Goal: Find specific page/section

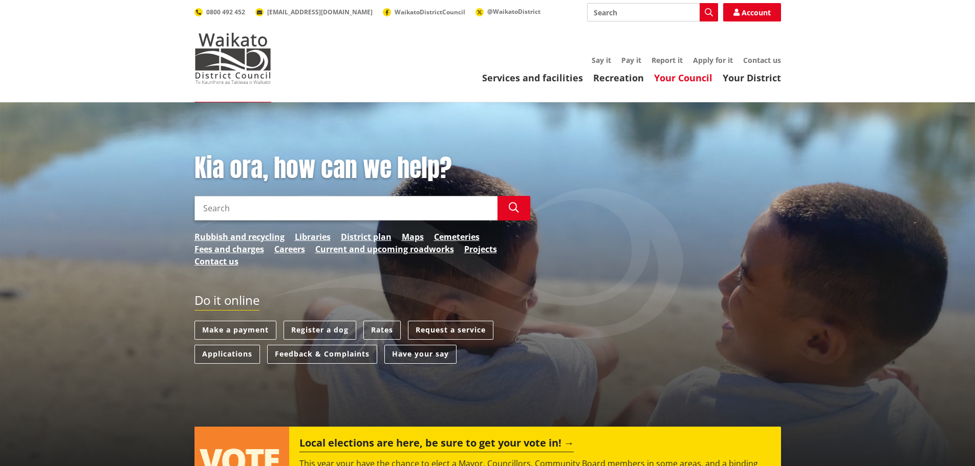
click at [694, 78] on link "Your Council" at bounding box center [683, 78] width 58 height 12
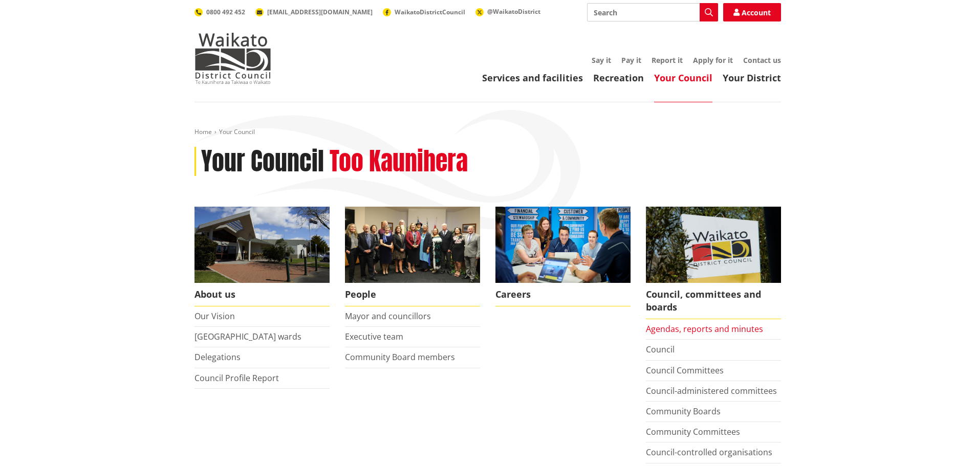
click at [716, 330] on link "Agendas, reports and minutes" at bounding box center [704, 328] width 117 height 11
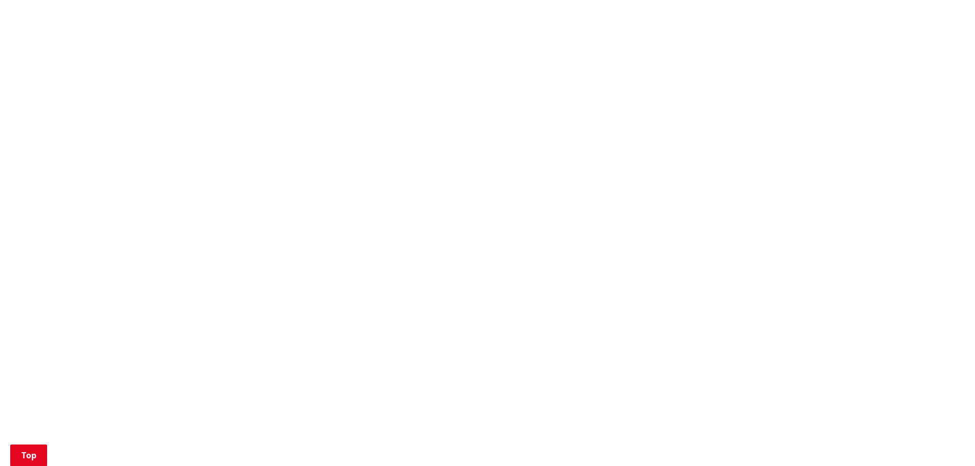
scroll to position [716, 0]
